Goal: Information Seeking & Learning: Compare options

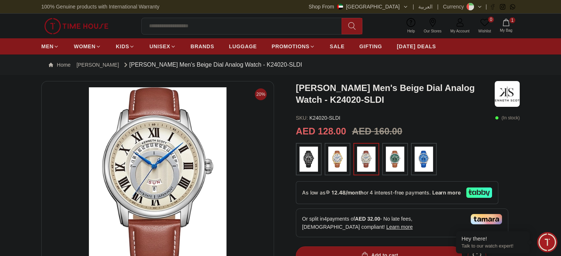
click at [334, 148] on img at bounding box center [337, 159] width 18 height 25
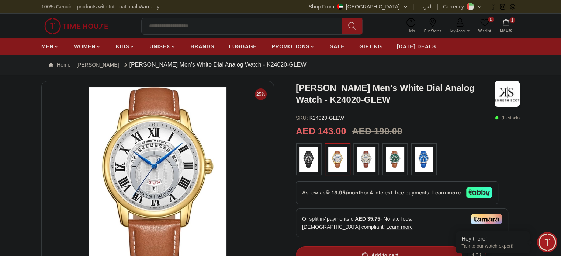
click at [308, 155] on img at bounding box center [309, 159] width 18 height 25
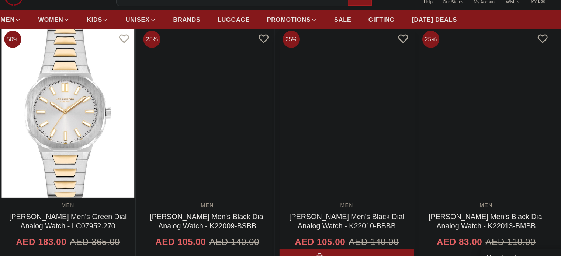
scroll to position [505, 0]
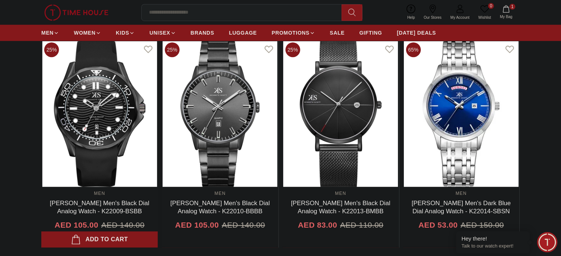
click at [149, 206] on link "[PERSON_NAME] Men's Black Dial Analog Watch - K22009-BSBB" at bounding box center [100, 207] width 100 height 15
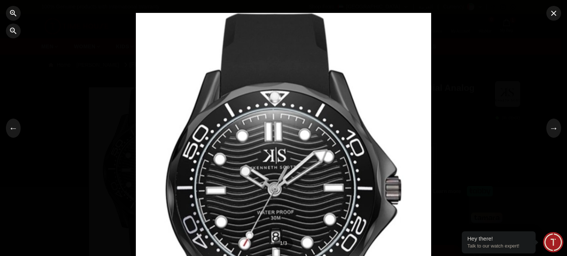
click at [86, 183] on div at bounding box center [283, 128] width 567 height 256
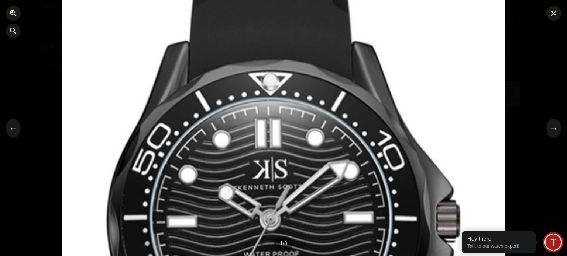
click at [86, 183] on div at bounding box center [283, 128] width 443 height 346
click at [437, 102] on div at bounding box center [283, 128] width 443 height 346
click at [554, 14] on icon "button" at bounding box center [553, 13] width 9 height 9
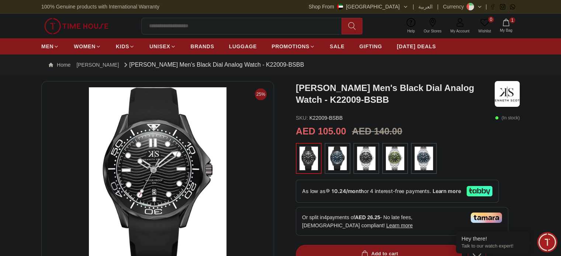
click at [422, 152] on img at bounding box center [424, 159] width 18 height 24
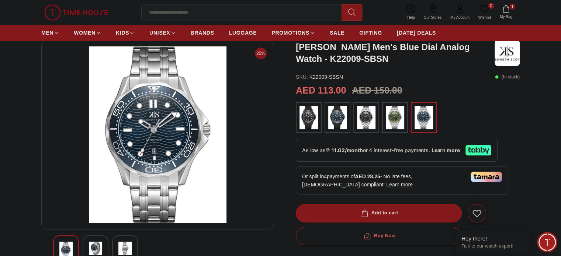
scroll to position [41, 0]
click at [96, 249] on img at bounding box center [95, 248] width 13 height 13
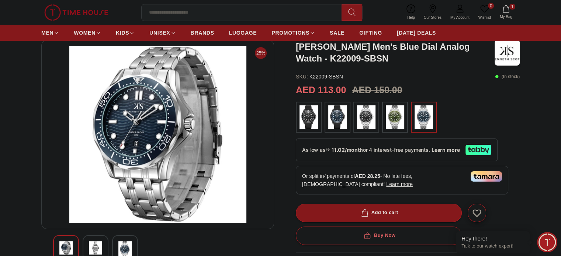
click at [388, 113] on img at bounding box center [395, 118] width 18 height 24
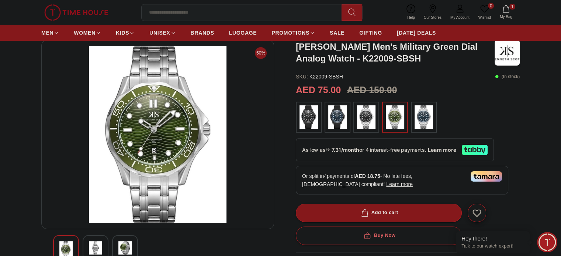
click at [371, 118] on img at bounding box center [366, 118] width 18 height 24
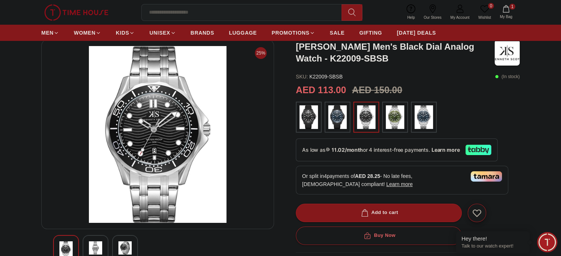
click at [428, 118] on img at bounding box center [424, 118] width 18 height 24
